Goal: Information Seeking & Learning: Learn about a topic

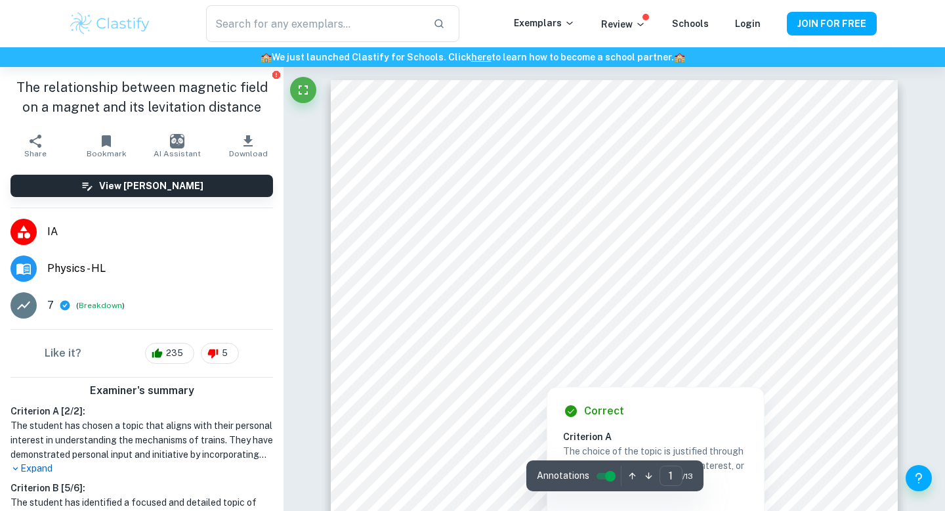
click at [603, 477] on input "controlled" at bounding box center [610, 476] width 47 height 16
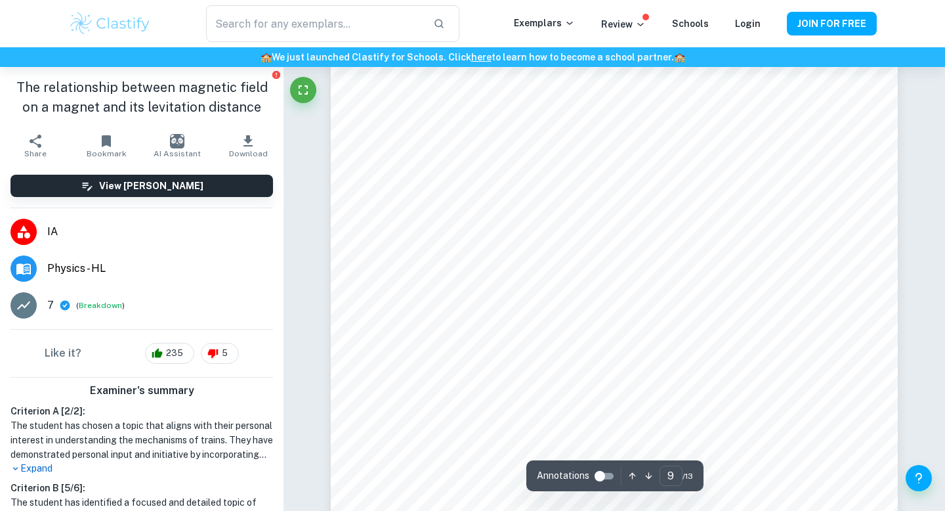
scroll to position [6902, 0]
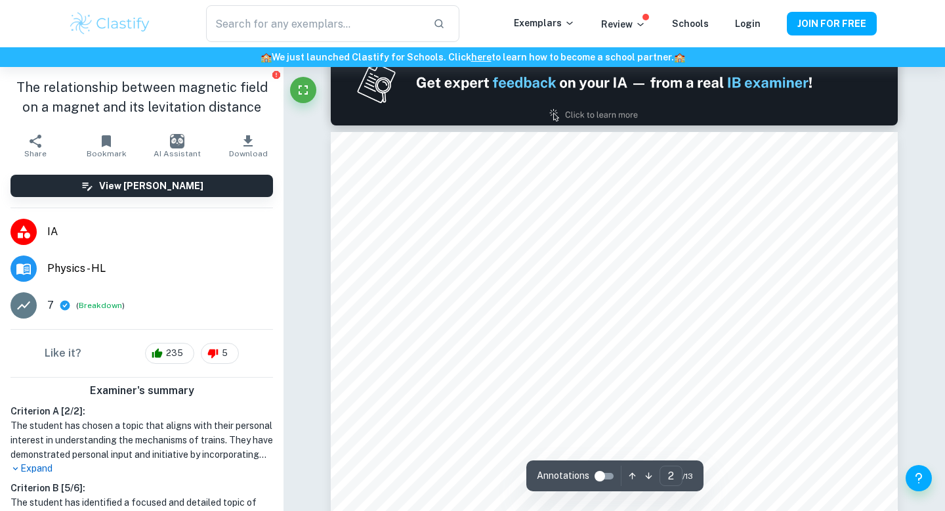
type input "1"
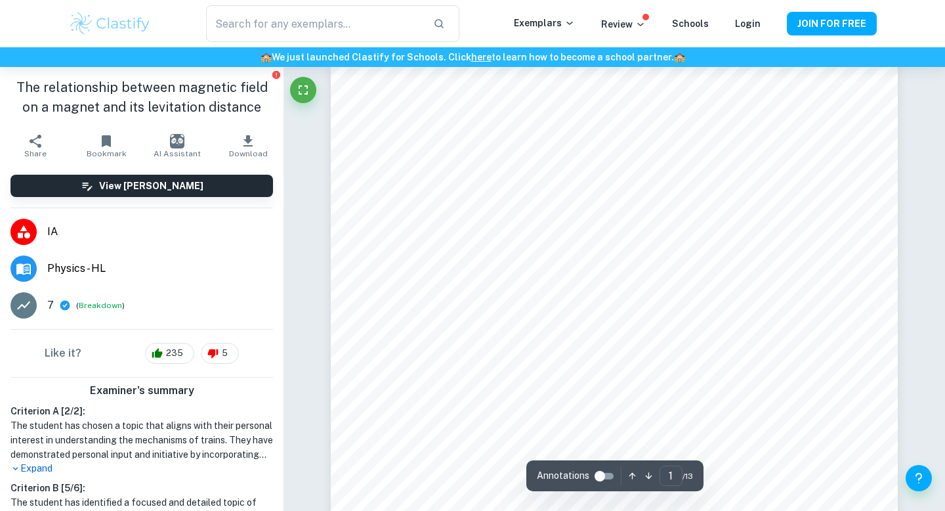
scroll to position [125, 0]
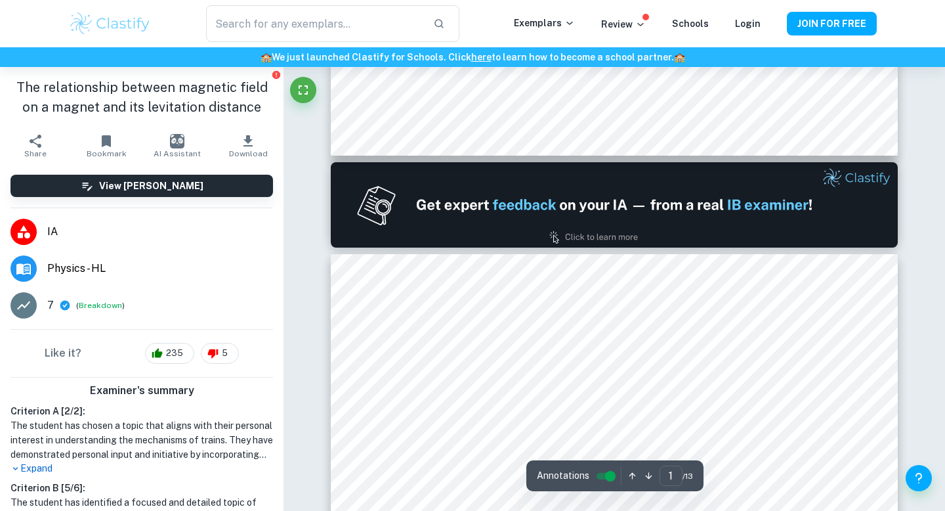
type input "2"
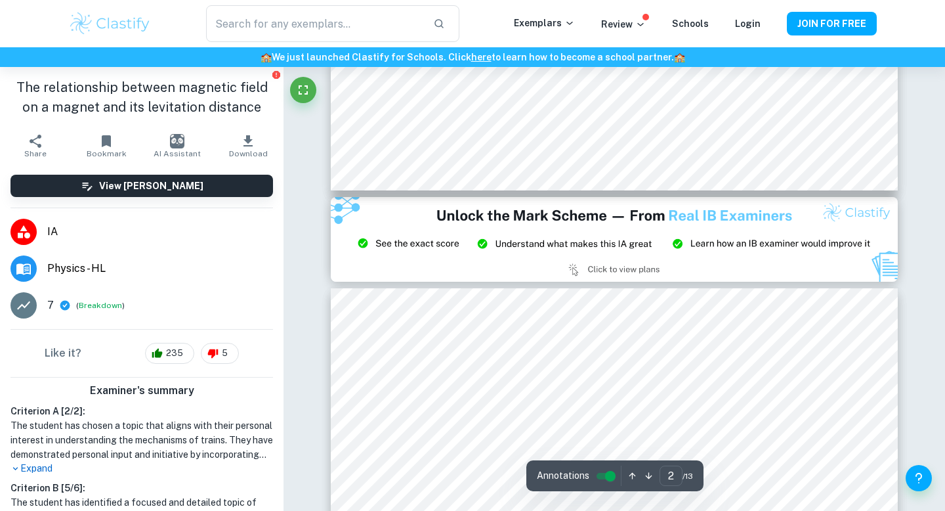
scroll to position [1609, 0]
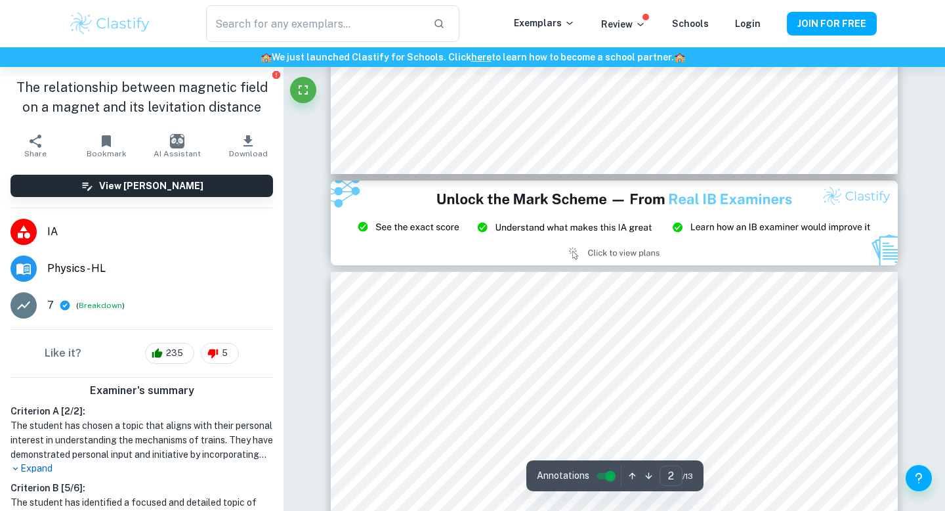
click at [604, 477] on input "controlled" at bounding box center [610, 476] width 47 height 16
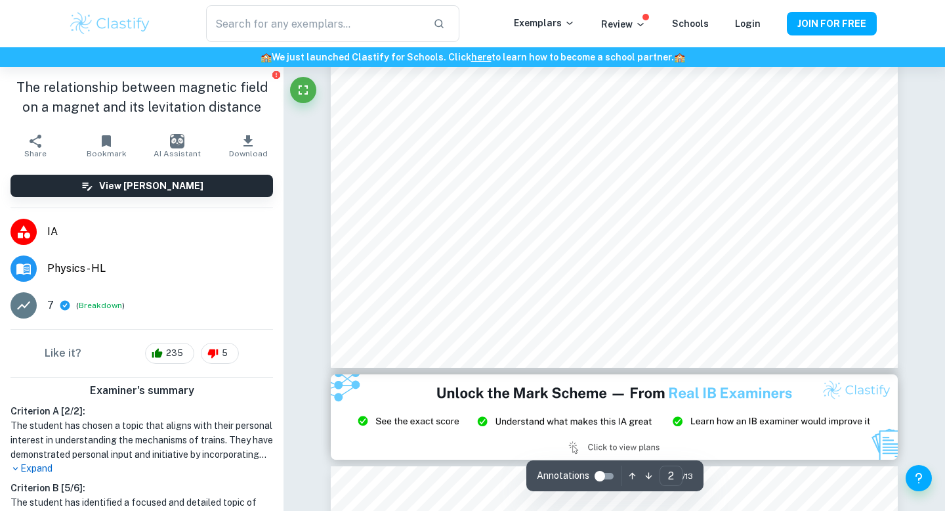
scroll to position [1318, 0]
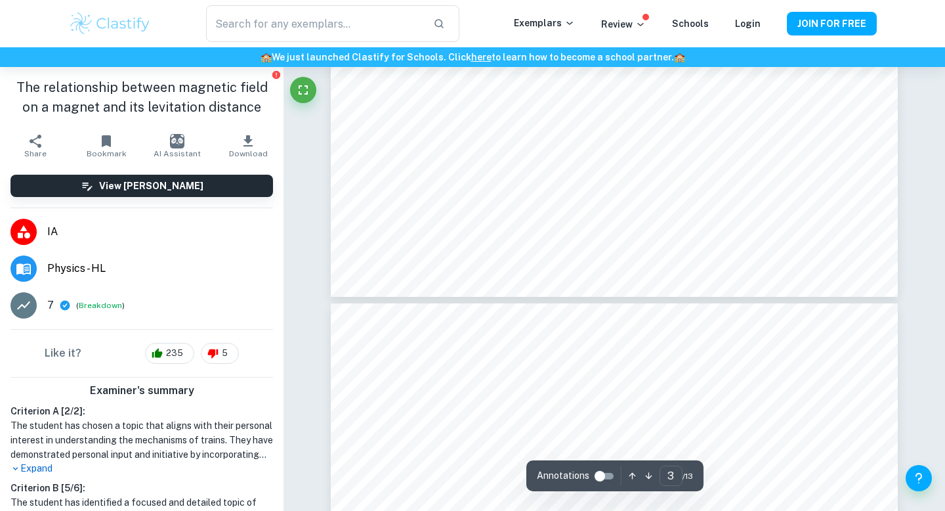
type input "4"
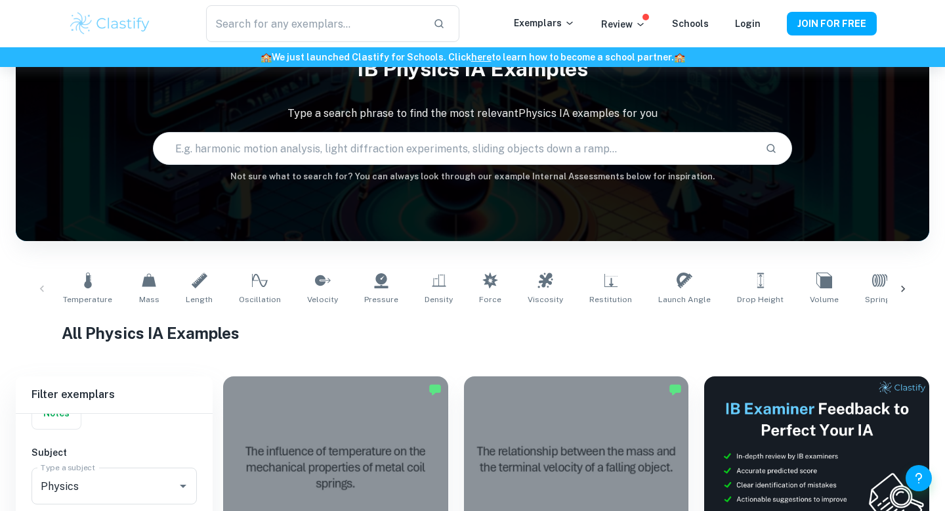
scroll to position [72, 0]
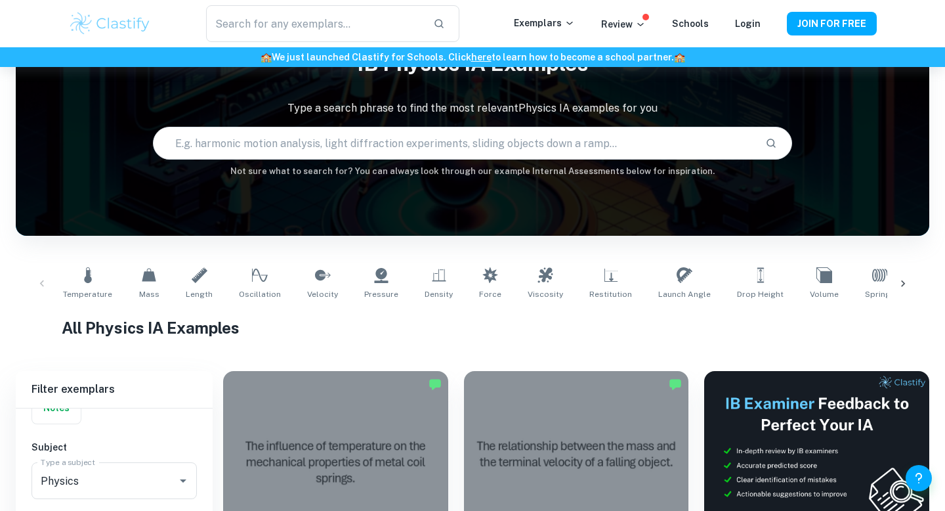
click at [495, 144] on input "text" at bounding box center [454, 143] width 601 height 37
click at [484, 135] on input "text" at bounding box center [454, 143] width 601 height 37
click at [484, 142] on input "text" at bounding box center [454, 143] width 601 height 37
click at [645, 144] on input "text" at bounding box center [454, 143] width 601 height 37
type input "induction"
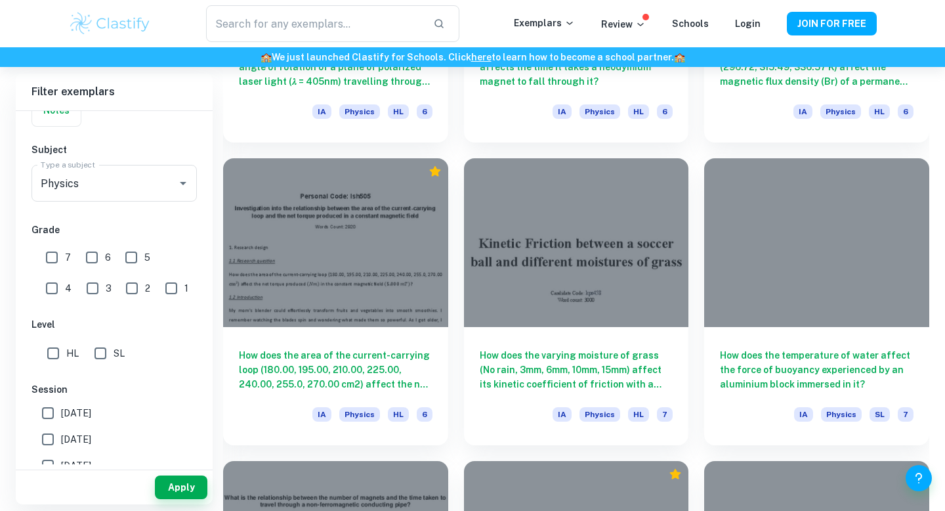
scroll to position [3010, 0]
